Goal: Task Accomplishment & Management: Manage account settings

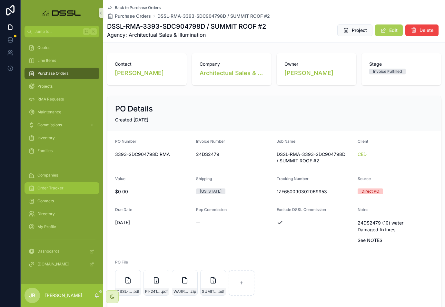
click at [44, 189] on span "Order Tracker" at bounding box center [50, 188] width 26 height 5
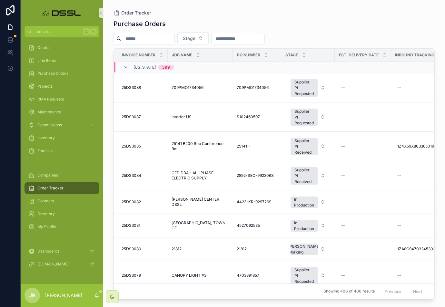
click at [158, 40] on input "scrollable content" at bounding box center [147, 38] width 53 height 9
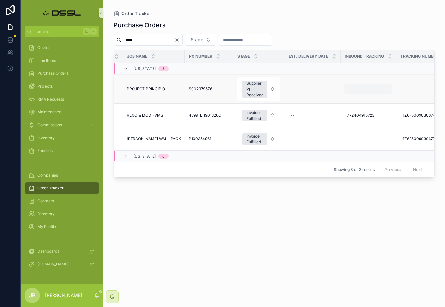
scroll to position [0, 48]
type input "****"
click at [352, 89] on div "--" at bounding box center [365, 89] width 48 height 10
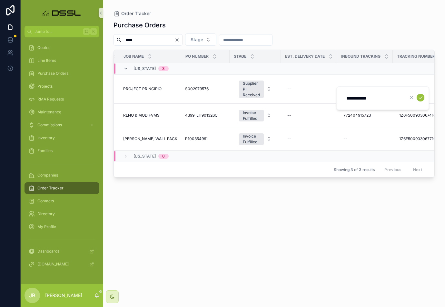
type input "**********"
click at [420, 97] on icon "scrollable content" at bounding box center [420, 97] width 5 height 5
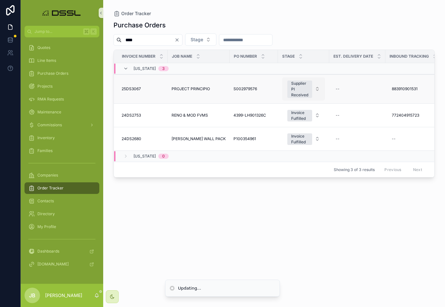
scroll to position [0, 0]
click at [304, 91] on div "Supplier PI Received" at bounding box center [299, 89] width 17 height 17
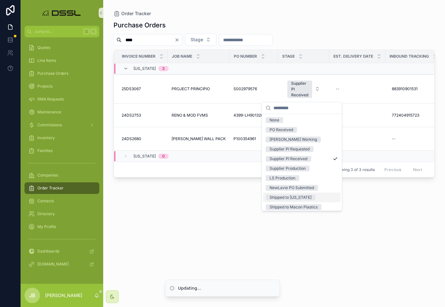
click at [293, 197] on div "Shipped to [US_STATE]" at bounding box center [290, 198] width 42 height 6
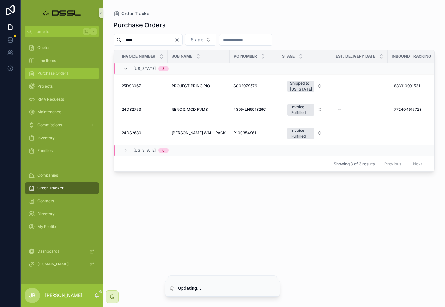
click at [48, 72] on span "Purchase Orders" at bounding box center [52, 73] width 31 height 5
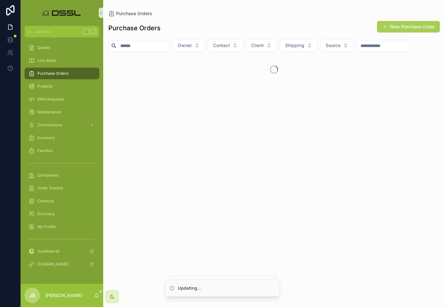
click at [146, 47] on input "scrollable content" at bounding box center [142, 45] width 53 height 9
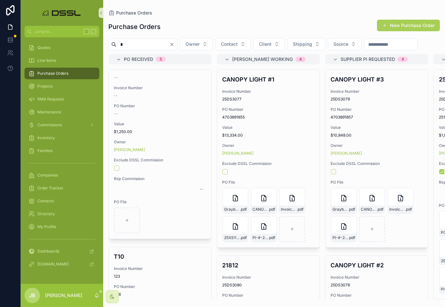
click at [148, 44] on input "*" at bounding box center [142, 44] width 53 height 9
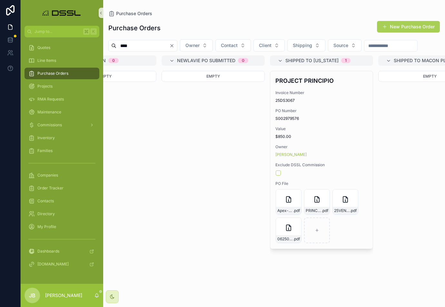
scroll to position [0, 598]
drag, startPoint x: 152, startPoint y: 44, endPoint x: 94, endPoint y: 44, distance: 58.0
click at [94, 44] on div "Jump to... K Quotes Line Items Purchase Orders Projects RMA Requests Maintenanc…" at bounding box center [233, 153] width 424 height 307
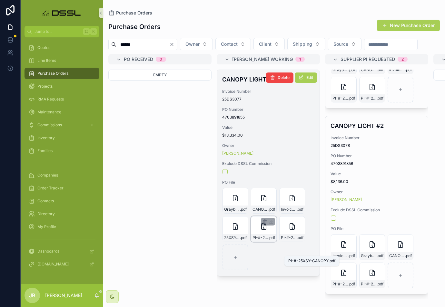
click at [263, 240] on span "PI-#-25XSY-CANOPY" at bounding box center [260, 237] width 16 height 5
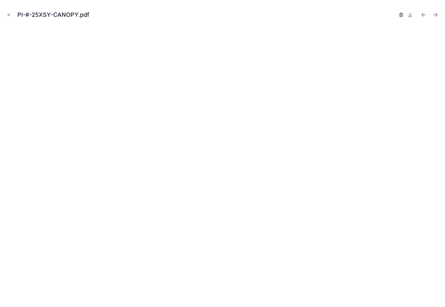
click at [401, 15] on icon "button" at bounding box center [401, 15] width 0 height 1
click at [394, 16] on icon "button" at bounding box center [394, 14] width 5 height 5
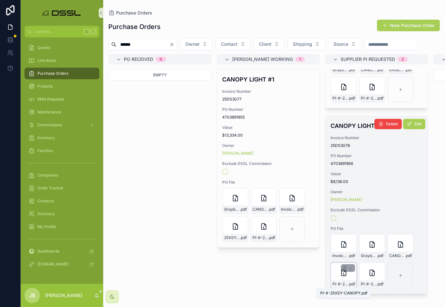
click at [348, 284] on span ".pdf" at bounding box center [351, 284] width 7 height 5
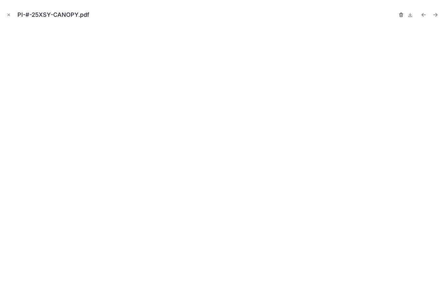
click at [400, 15] on icon "button" at bounding box center [400, 15] width 3 height 3
click at [393, 15] on icon "button" at bounding box center [394, 14] width 5 height 5
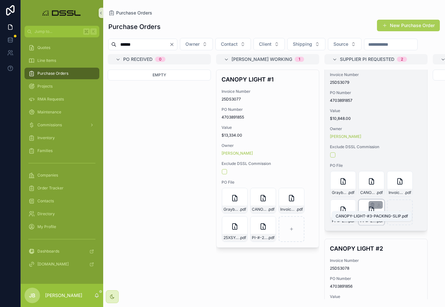
scroll to position [15, 0]
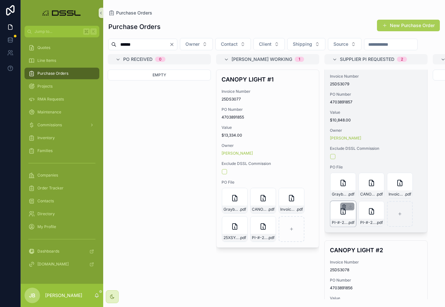
click at [343, 209] on icon "scrollable content" at bounding box center [343, 206] width 5 height 5
click at [357, 209] on icon "scrollable content" at bounding box center [357, 209] width 0 height 1
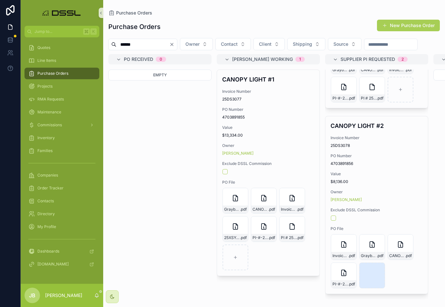
scroll to position [153, 0]
click at [157, 47] on input "******" at bounding box center [142, 44] width 53 height 9
drag, startPoint x: 157, startPoint y: 47, endPoint x: 107, endPoint y: 47, distance: 50.6
click at [109, 47] on div "******" at bounding box center [142, 45] width 69 height 12
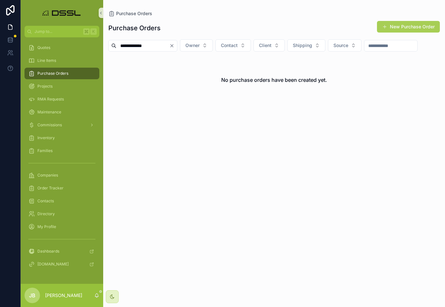
drag, startPoint x: 136, startPoint y: 46, endPoint x: 114, endPoint y: 45, distance: 21.6
click at [114, 45] on div "**********" at bounding box center [142, 46] width 69 height 12
click at [156, 46] on input "*******" at bounding box center [142, 45] width 53 height 9
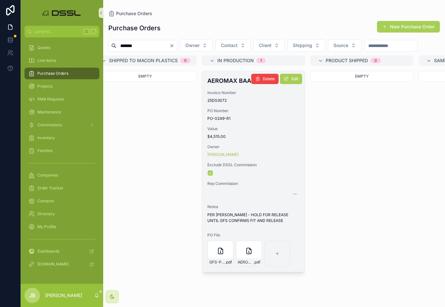
type input "*******"
click at [236, 85] on h4 "AEROMAX BAA #2" at bounding box center [253, 80] width 92 height 9
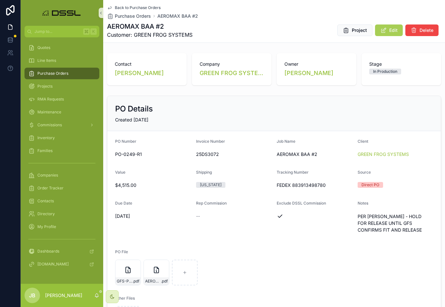
scroll to position [26, 0]
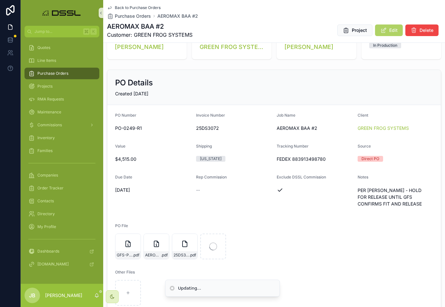
click at [389, 28] on span "Edit" at bounding box center [393, 30] width 8 height 6
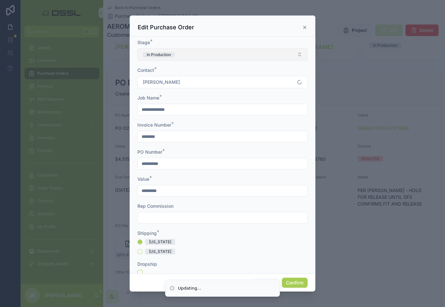
click at [177, 54] on button "In Production" at bounding box center [222, 54] width 170 height 12
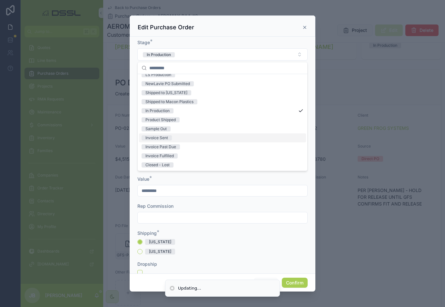
scroll to position [50, 0]
click at [166, 138] on div "Invoice Sent" at bounding box center [156, 137] width 23 height 5
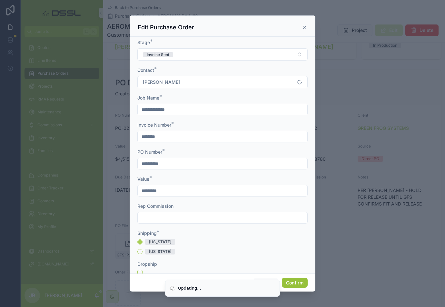
click at [293, 280] on button "Confirm" at bounding box center [295, 283] width 26 height 10
